Goal: Task Accomplishment & Management: Manage account settings

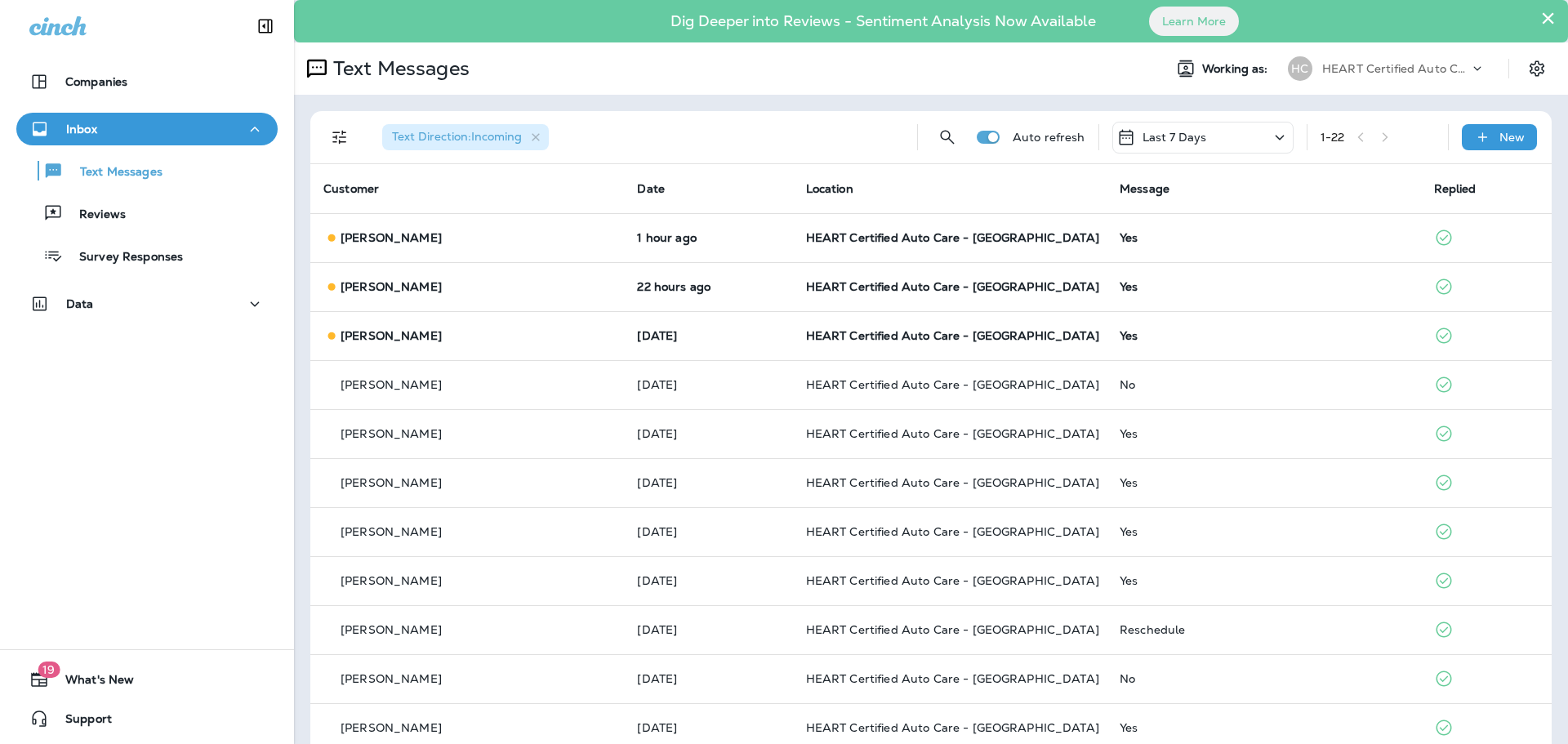
click at [1469, 63] on icon at bounding box center [1477, 69] width 17 height 17
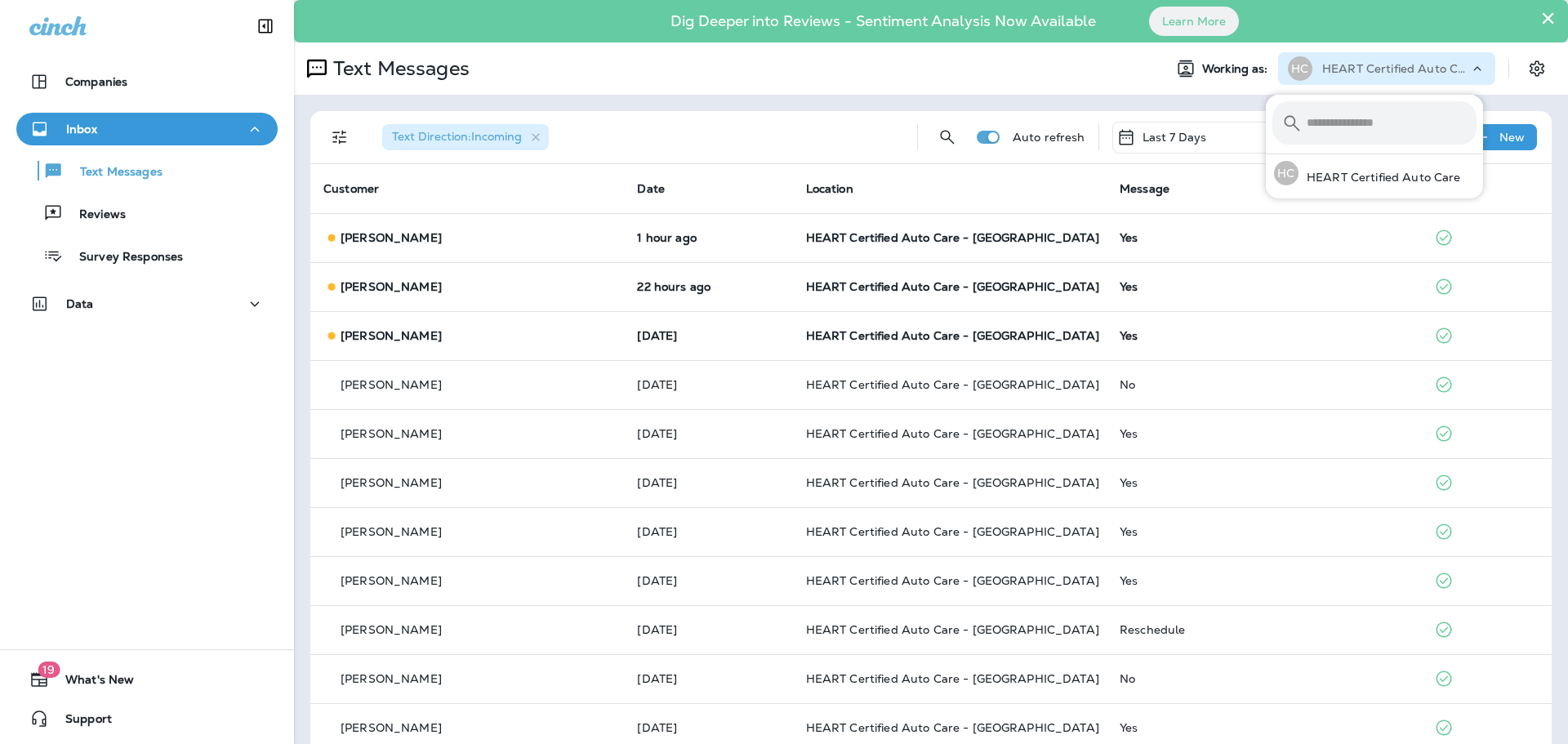
click at [821, 71] on div "Text Messages" at bounding box center [721, 69] width 856 height 33
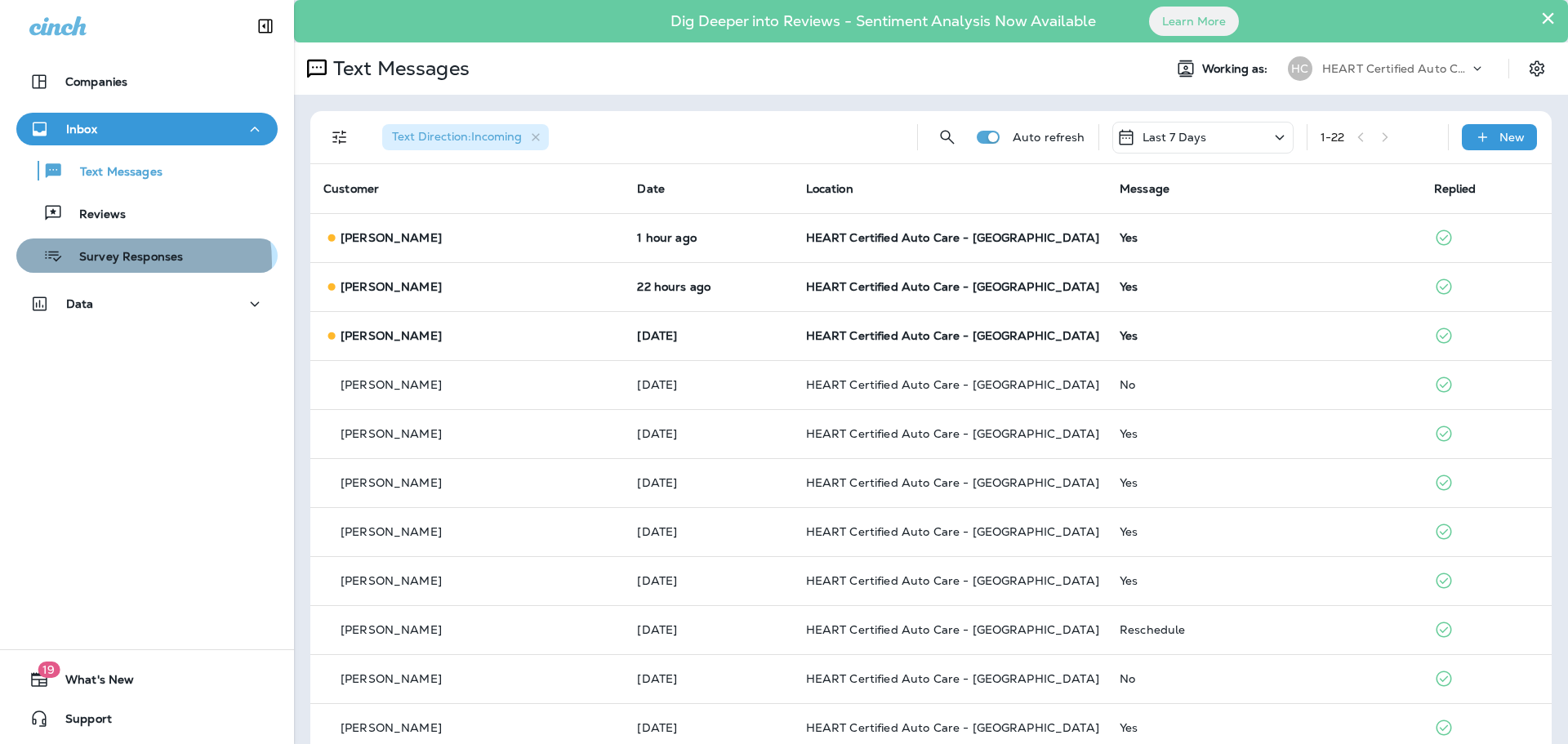
click at [109, 263] on p "Survey Responses" at bounding box center [123, 257] width 120 height 16
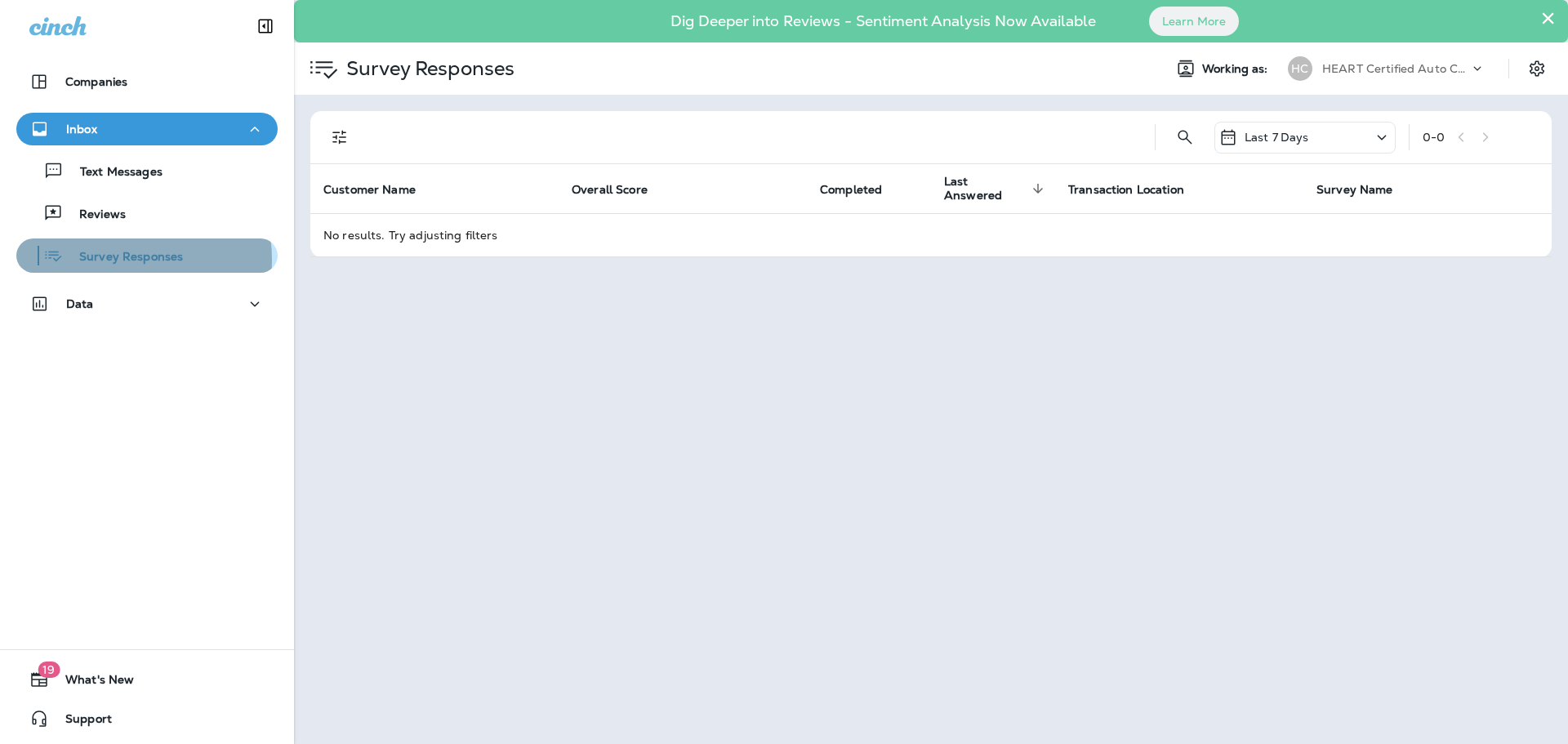
click at [112, 260] on p "Survey Responses" at bounding box center [123, 257] width 120 height 16
drag, startPoint x: 112, startPoint y: 267, endPoint x: 70, endPoint y: 439, distance: 177.1
click at [70, 439] on div "Companies Inbox Text Messages Reviews Survey Responses Data 19 What's New Suppo…" at bounding box center [147, 372] width 294 height 744
click at [115, 214] on p "Reviews" at bounding box center [94, 216] width 63 height 16
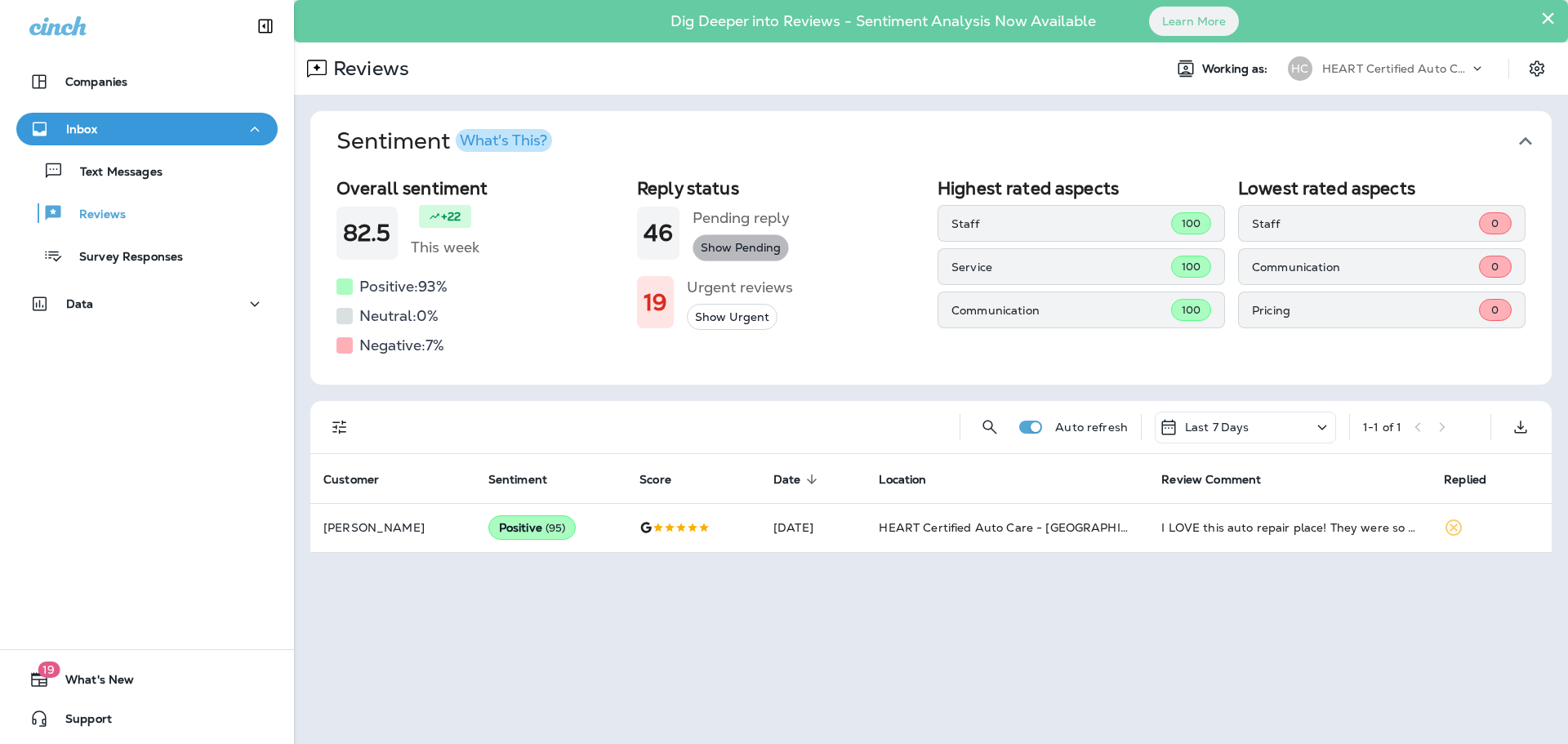
click at [734, 249] on button "Show Pending" at bounding box center [741, 248] width 96 height 27
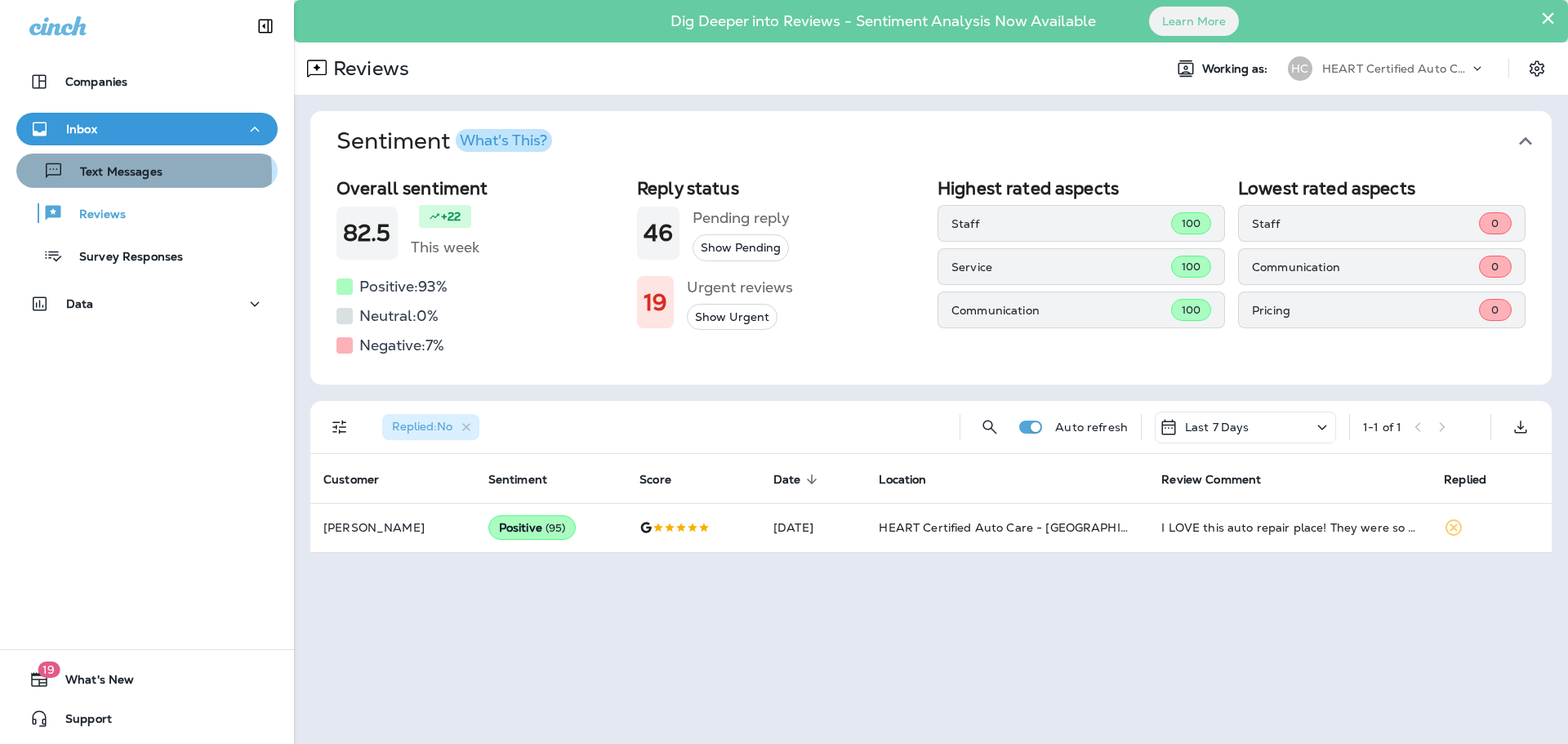
click at [138, 173] on p "Text Messages" at bounding box center [113, 173] width 99 height 16
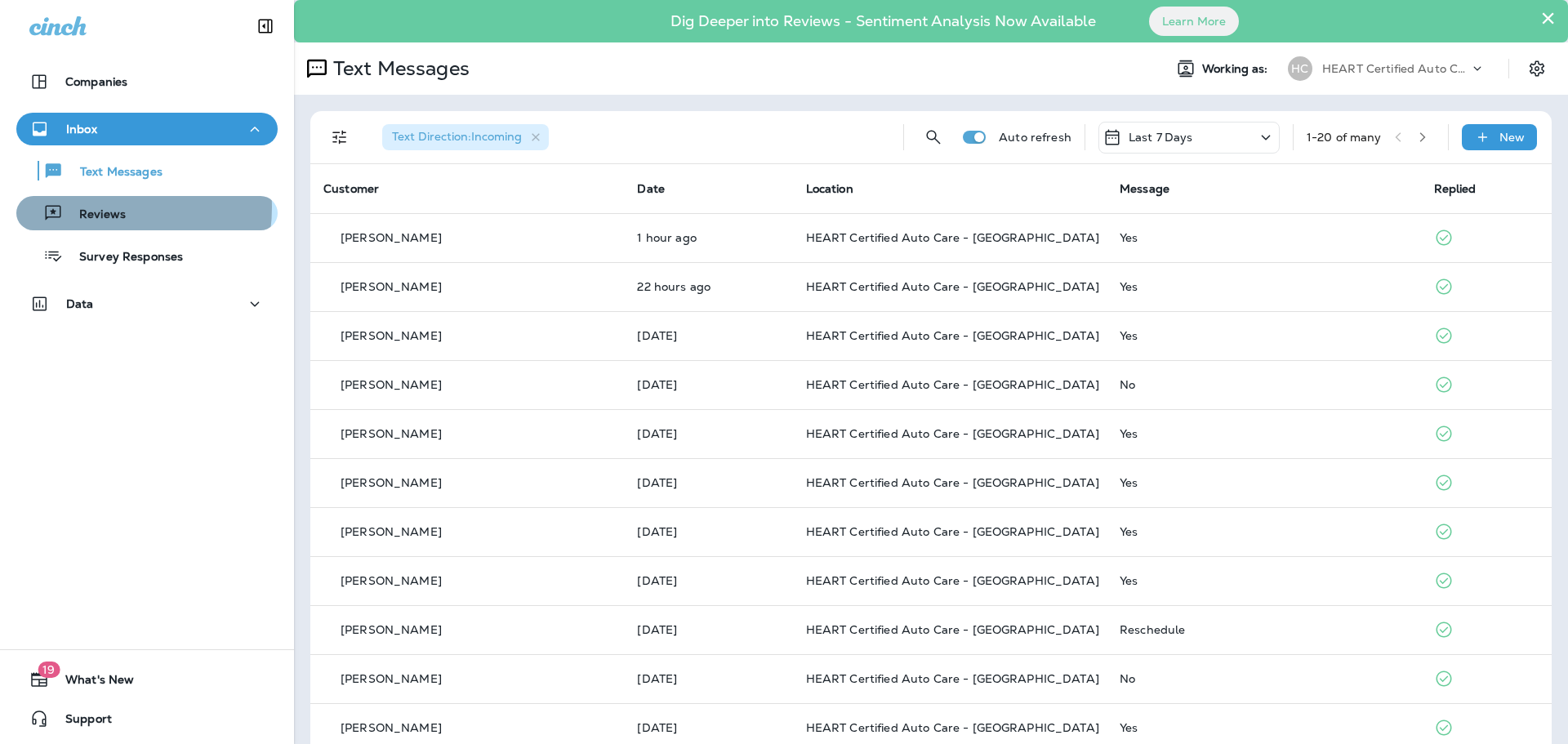
click at [96, 208] on p "Reviews" at bounding box center [94, 216] width 63 height 16
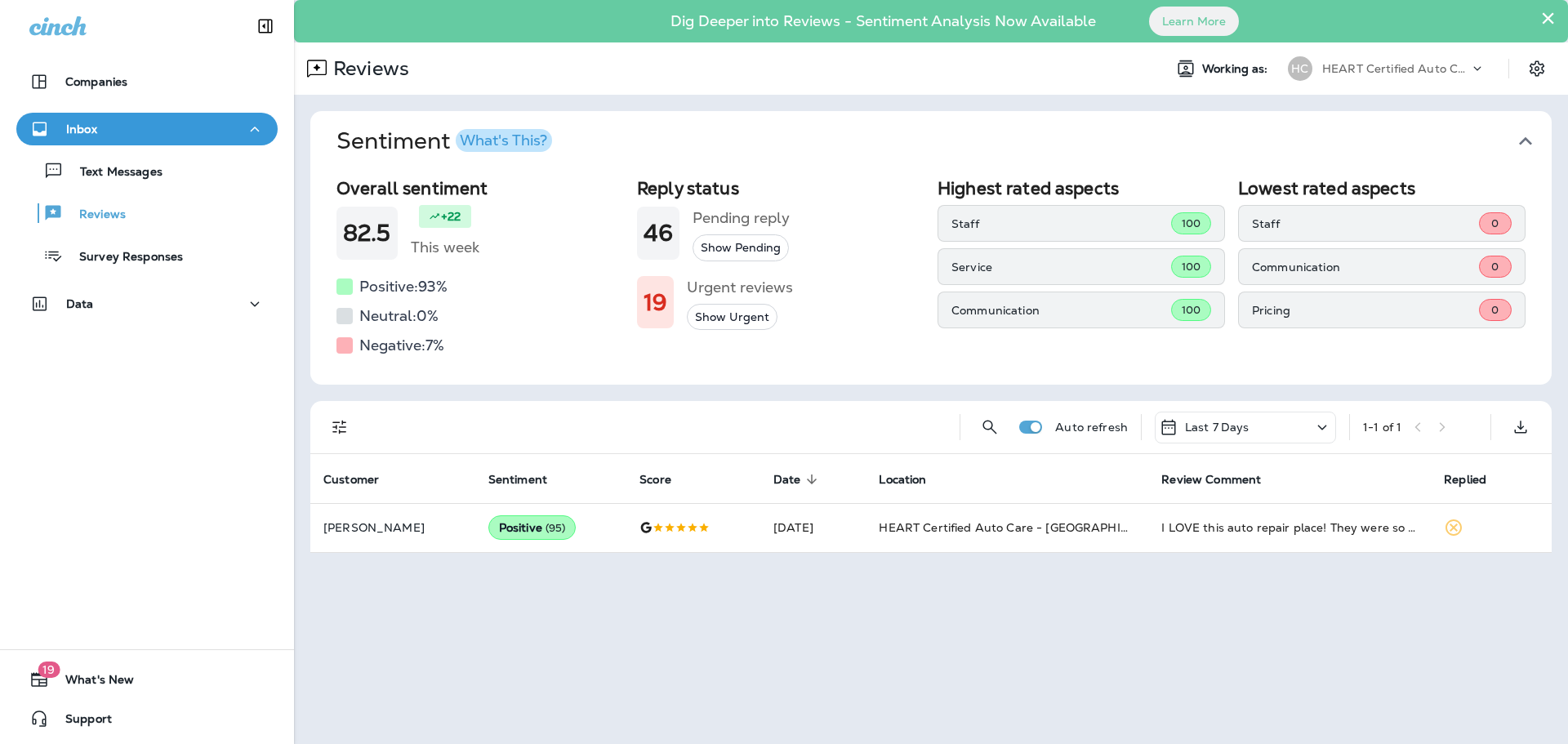
click at [721, 314] on button "Show Urgent" at bounding box center [732, 316] width 90 height 27
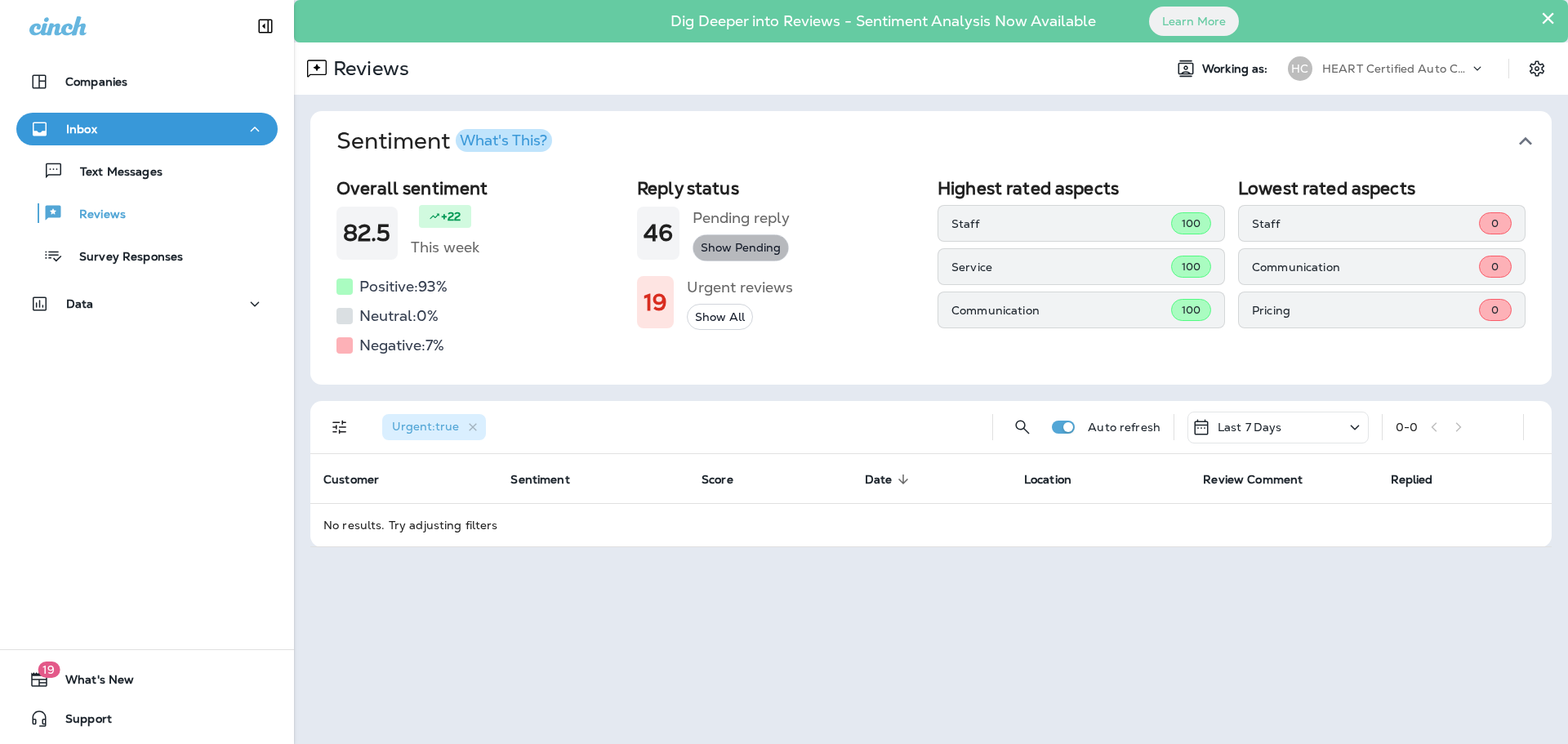
click at [721, 249] on button "Show Pending" at bounding box center [741, 248] width 96 height 27
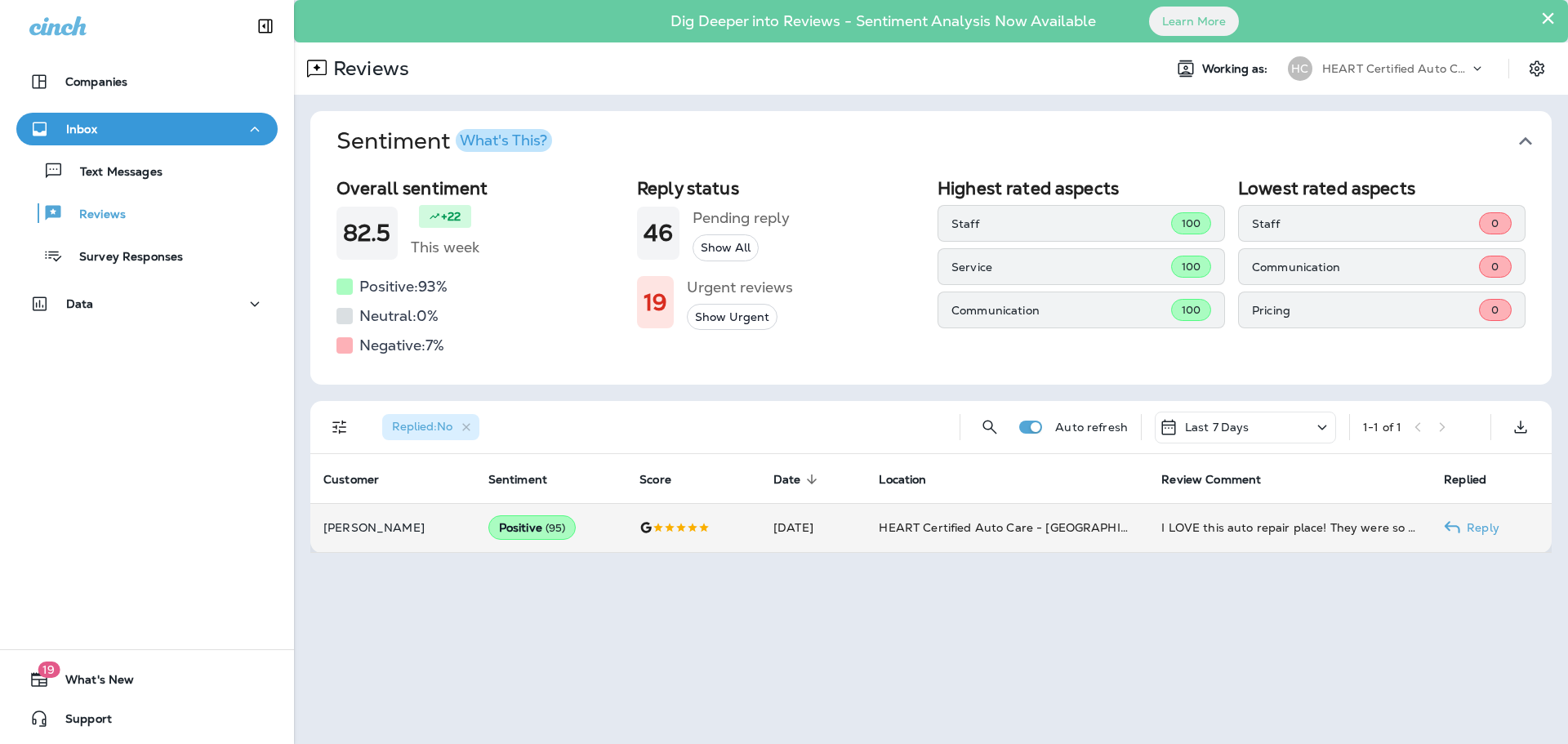
click at [527, 528] on div "Positive ( 95 )" at bounding box center [532, 528] width 88 height 24
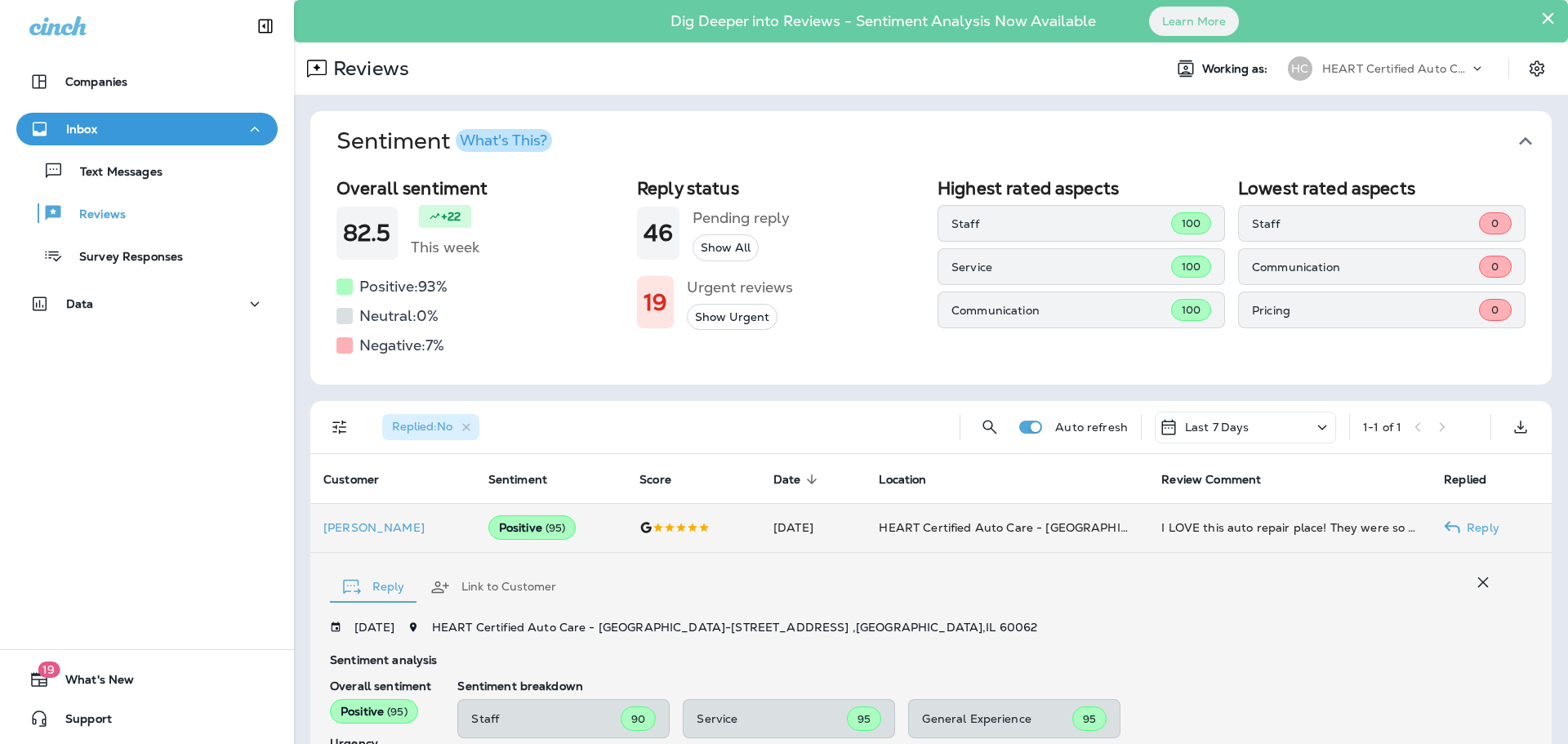
scroll to position [305, 0]
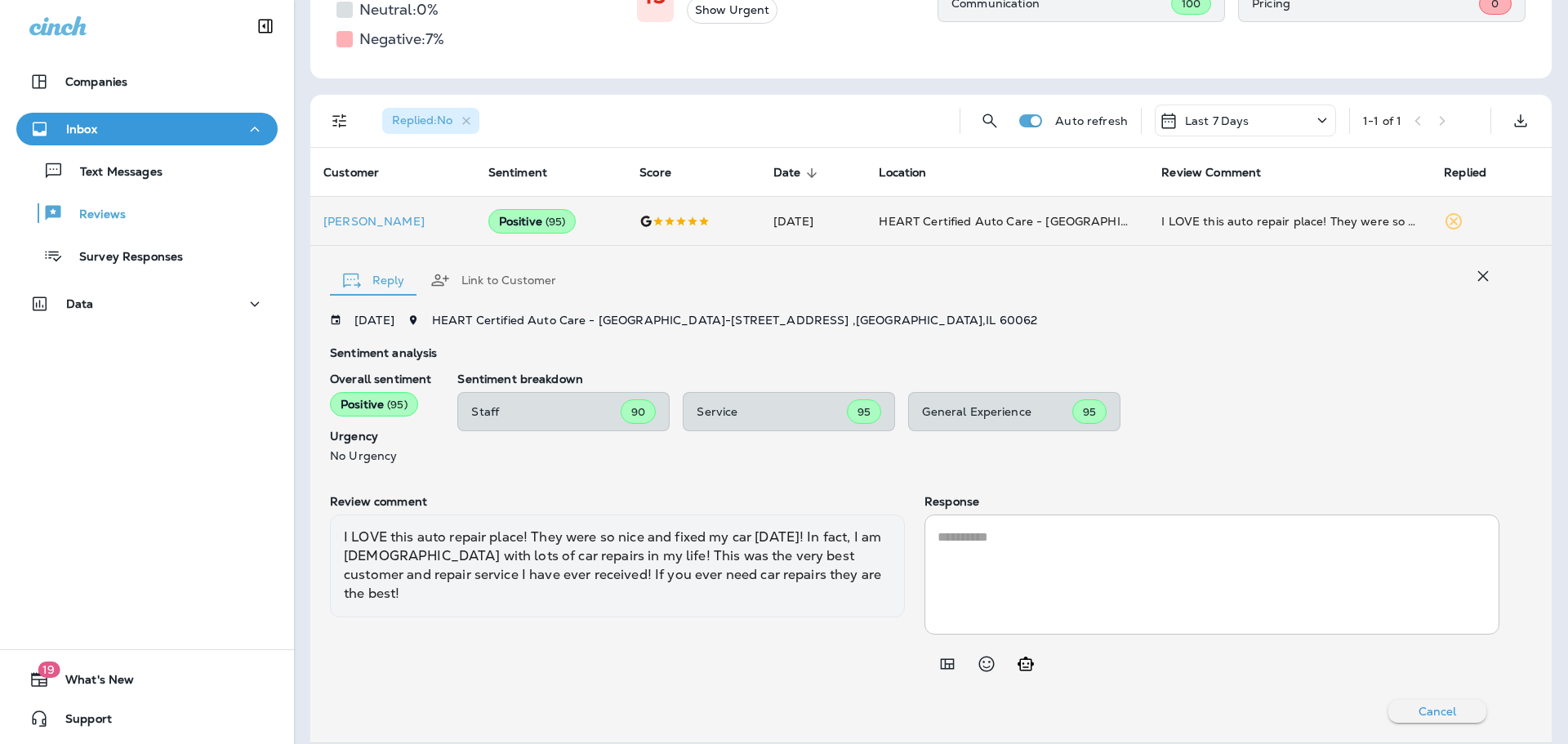
click at [87, 123] on p "Inbox" at bounding box center [82, 129] width 31 height 13
click at [122, 174] on p "Text Messages" at bounding box center [113, 173] width 99 height 16
